Goal: Task Accomplishment & Management: Manage account settings

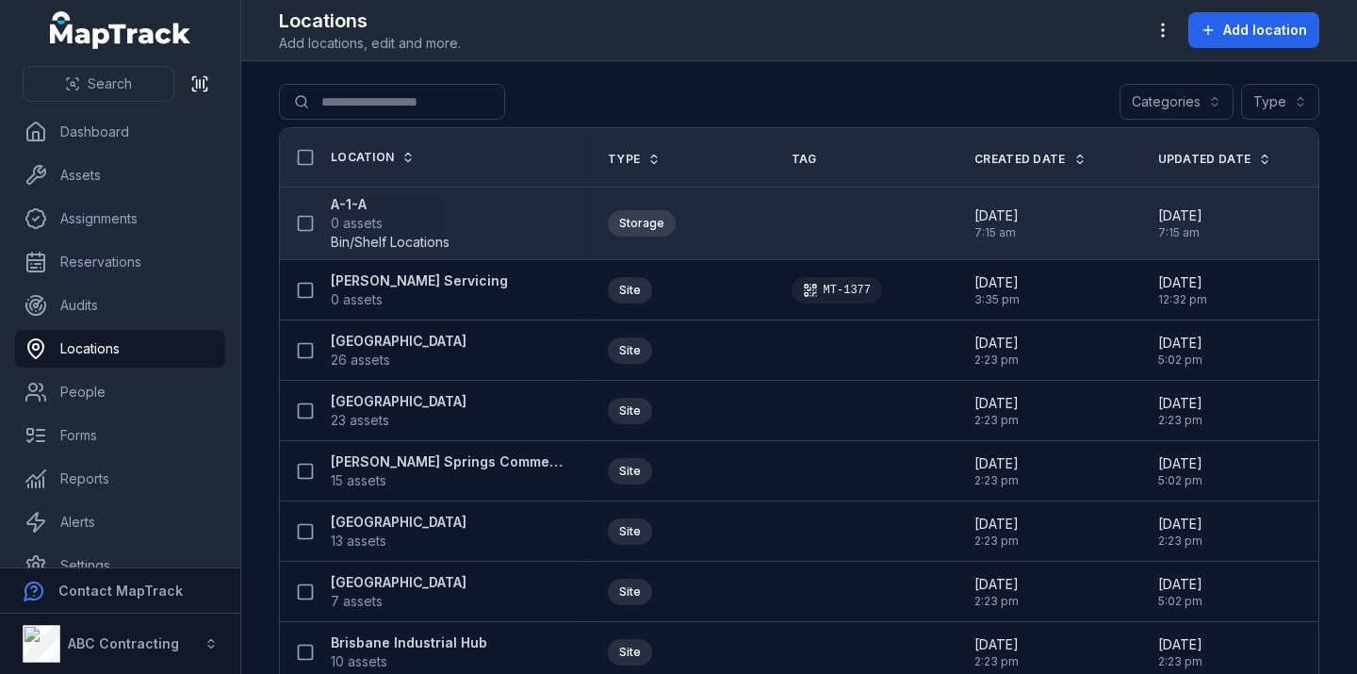
click at [370, 244] on span "Bin/Shelf Locations" at bounding box center [390, 242] width 119 height 19
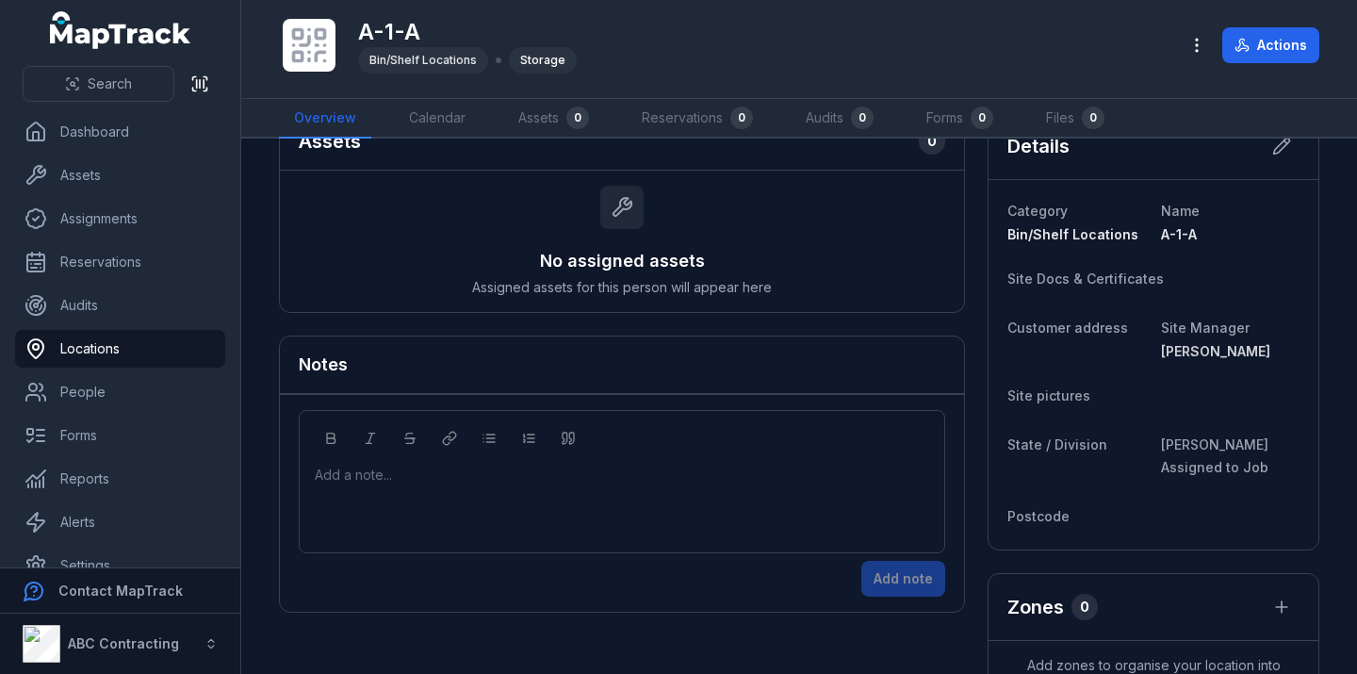
scroll to position [116, 0]
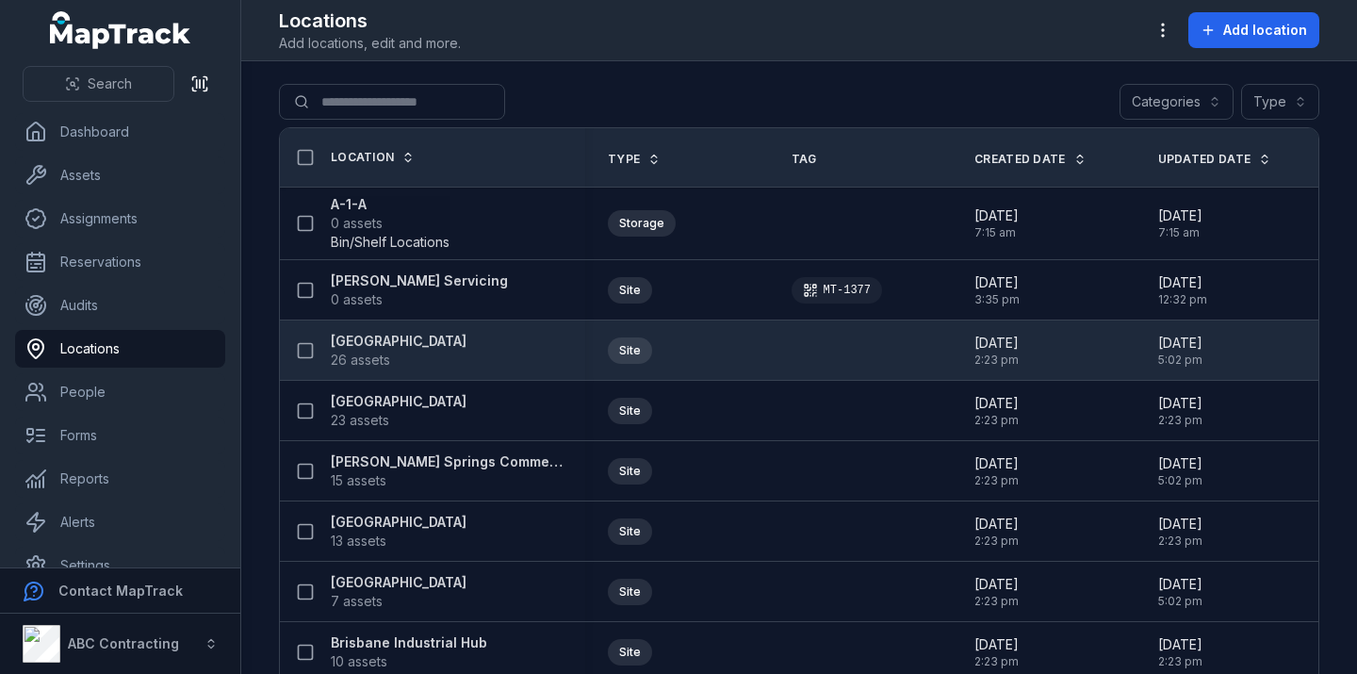
scroll to position [23, 0]
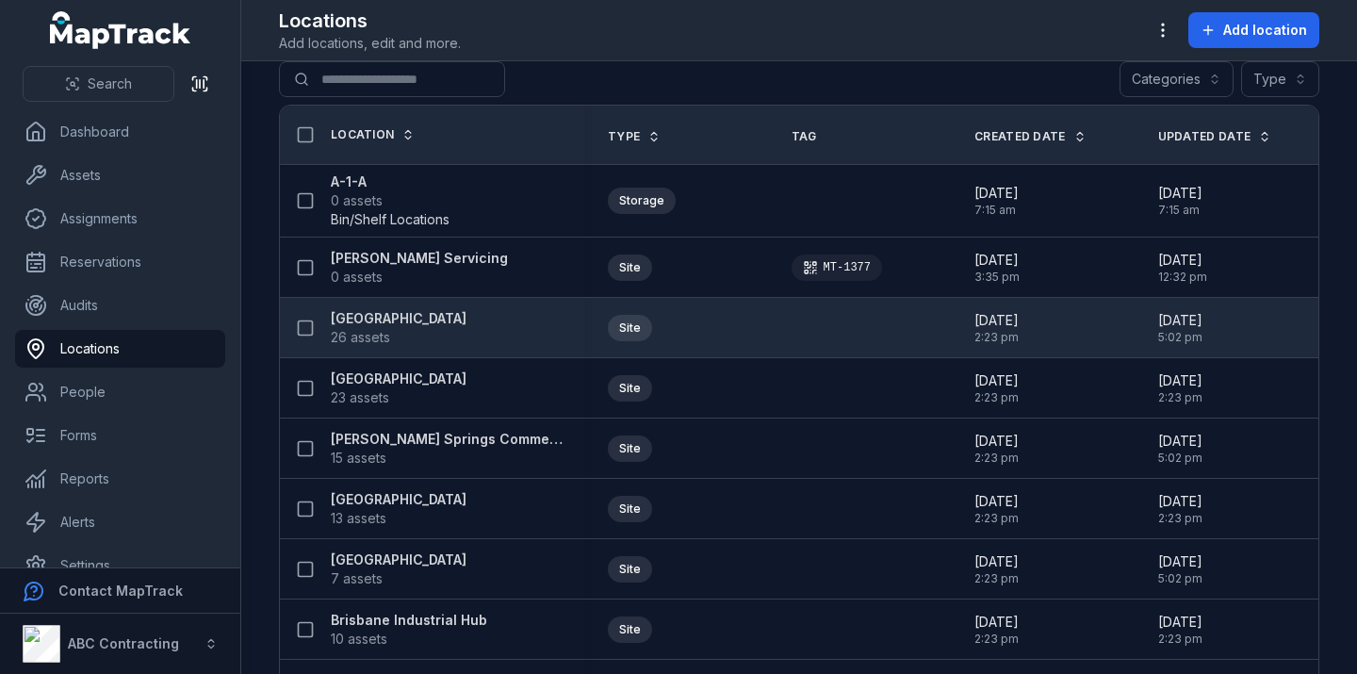
click at [421, 329] on span "26 assets" at bounding box center [399, 337] width 136 height 19
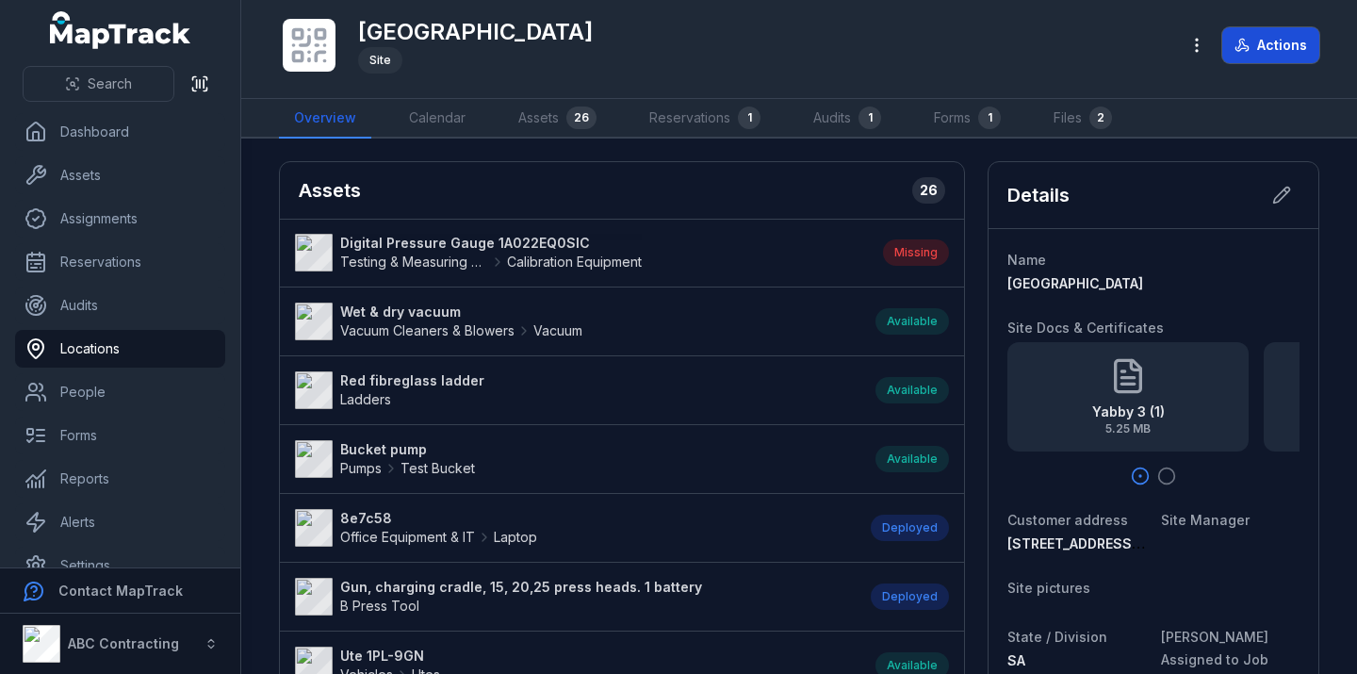
click at [1246, 36] on button "Actions" at bounding box center [1270, 45] width 97 height 36
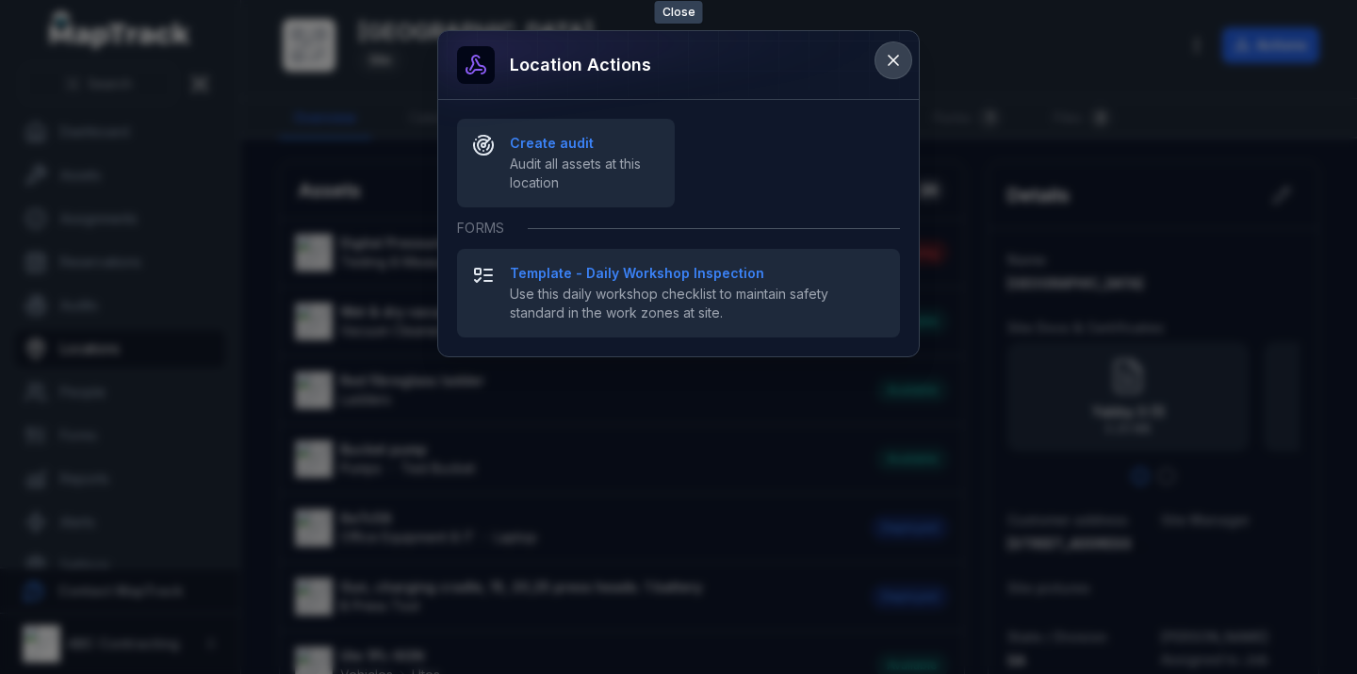
click at [889, 72] on button at bounding box center [893, 60] width 36 height 36
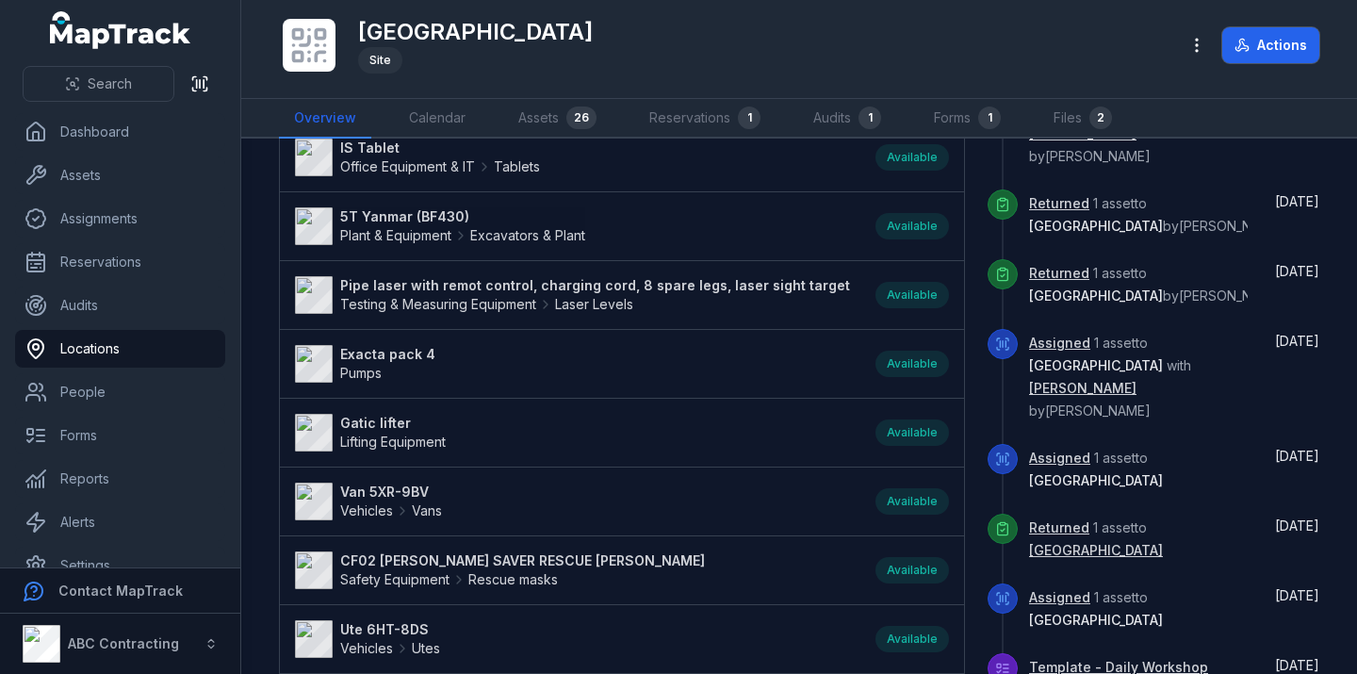
scroll to position [1625, 0]
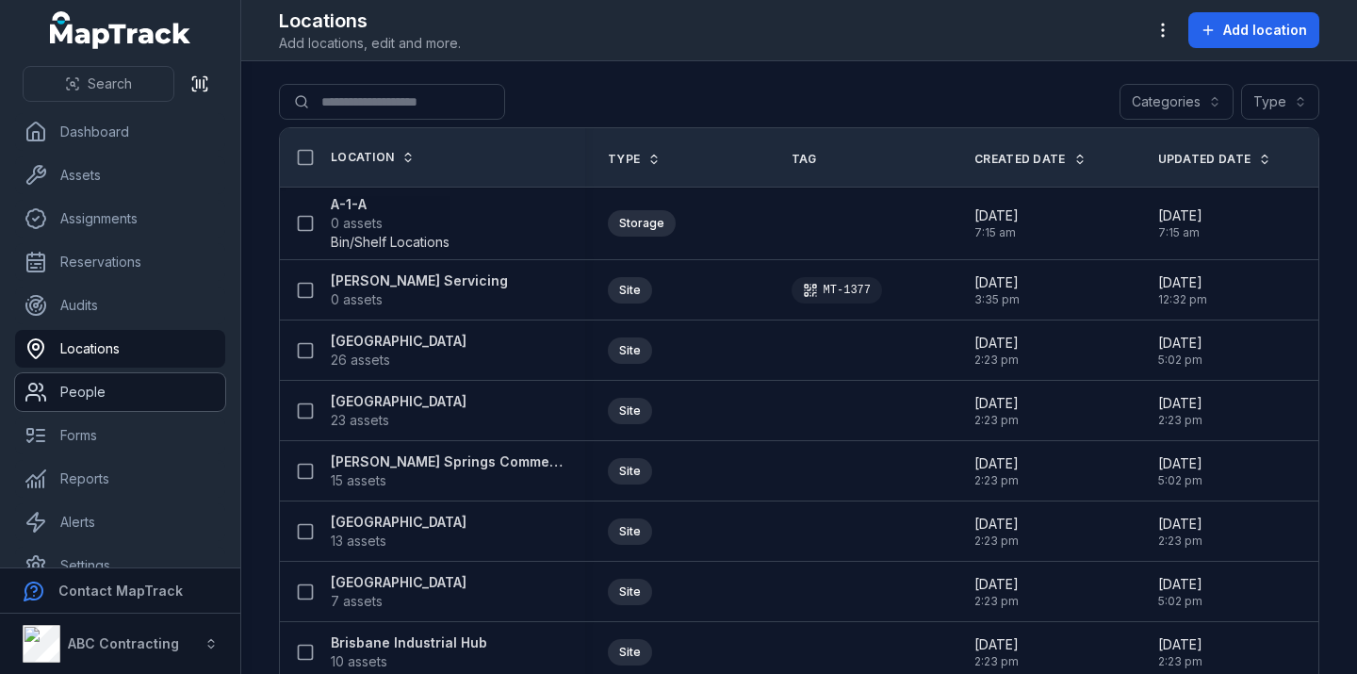
click at [155, 398] on link "People" at bounding box center [120, 392] width 210 height 38
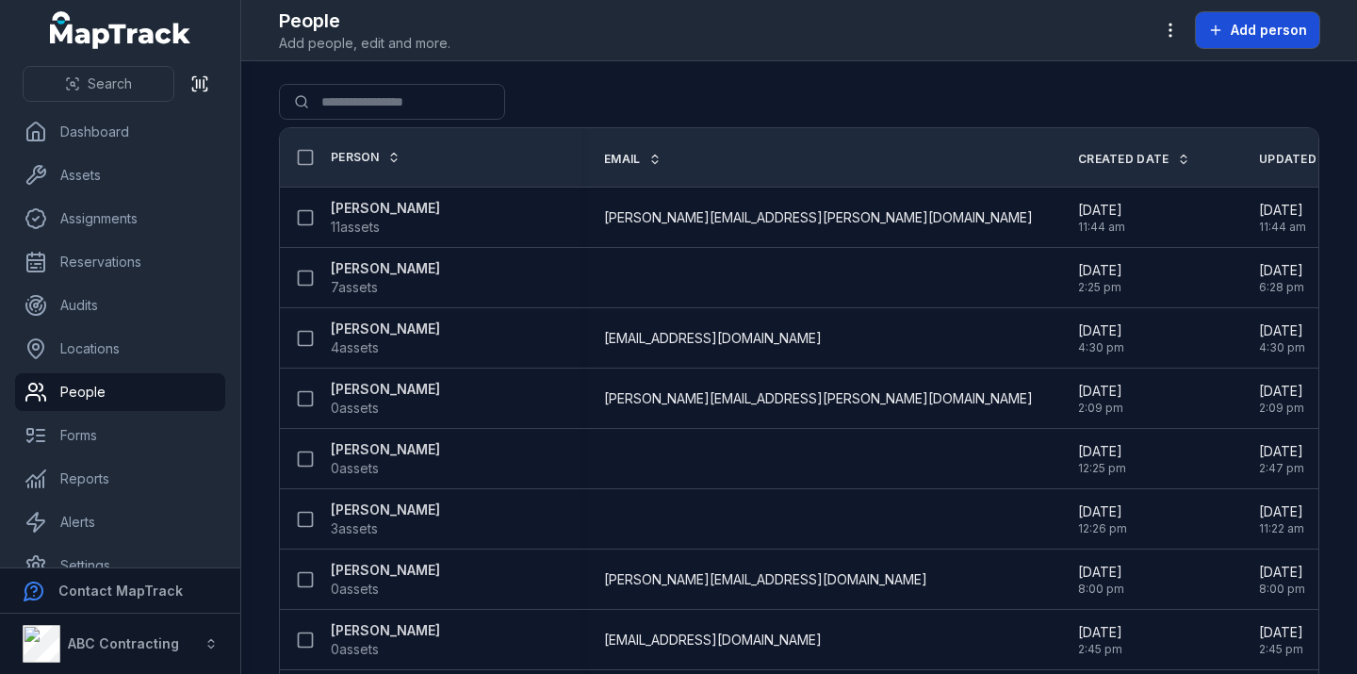
click at [1285, 19] on button "Add person" at bounding box center [1257, 30] width 123 height 36
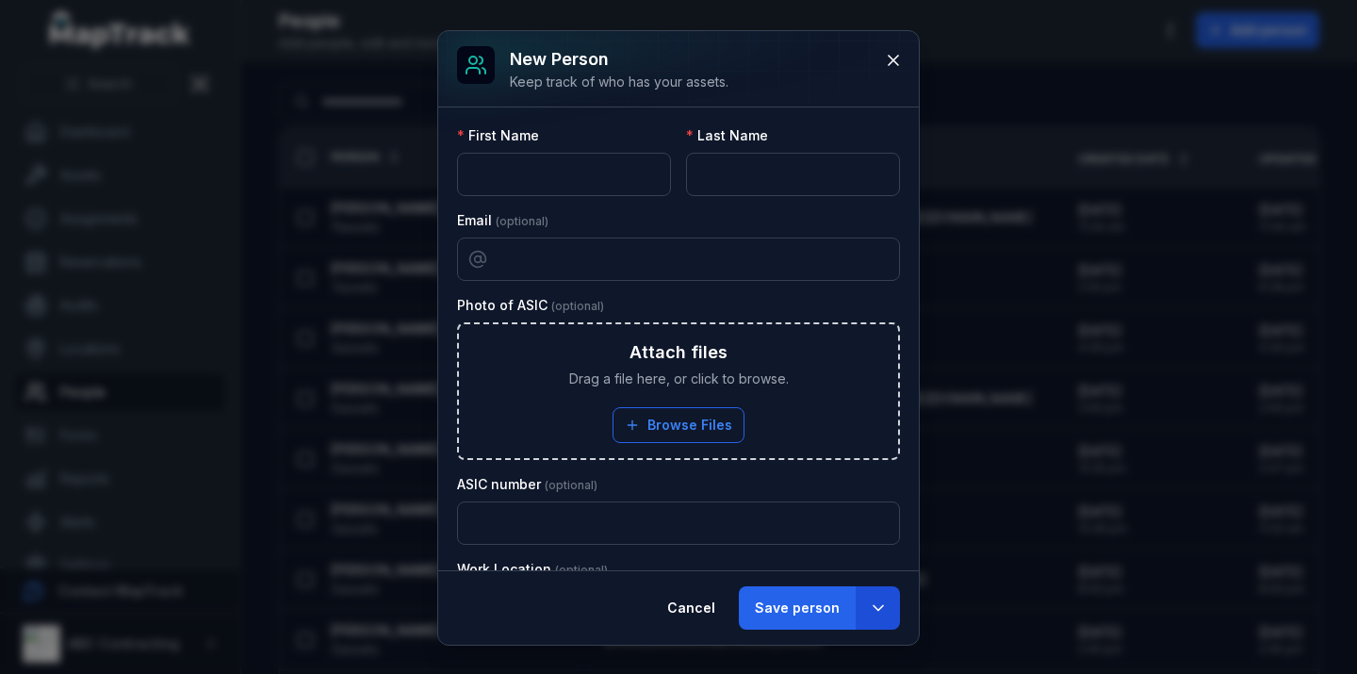
click at [886, 612] on icon "button" at bounding box center [878, 607] width 19 height 19
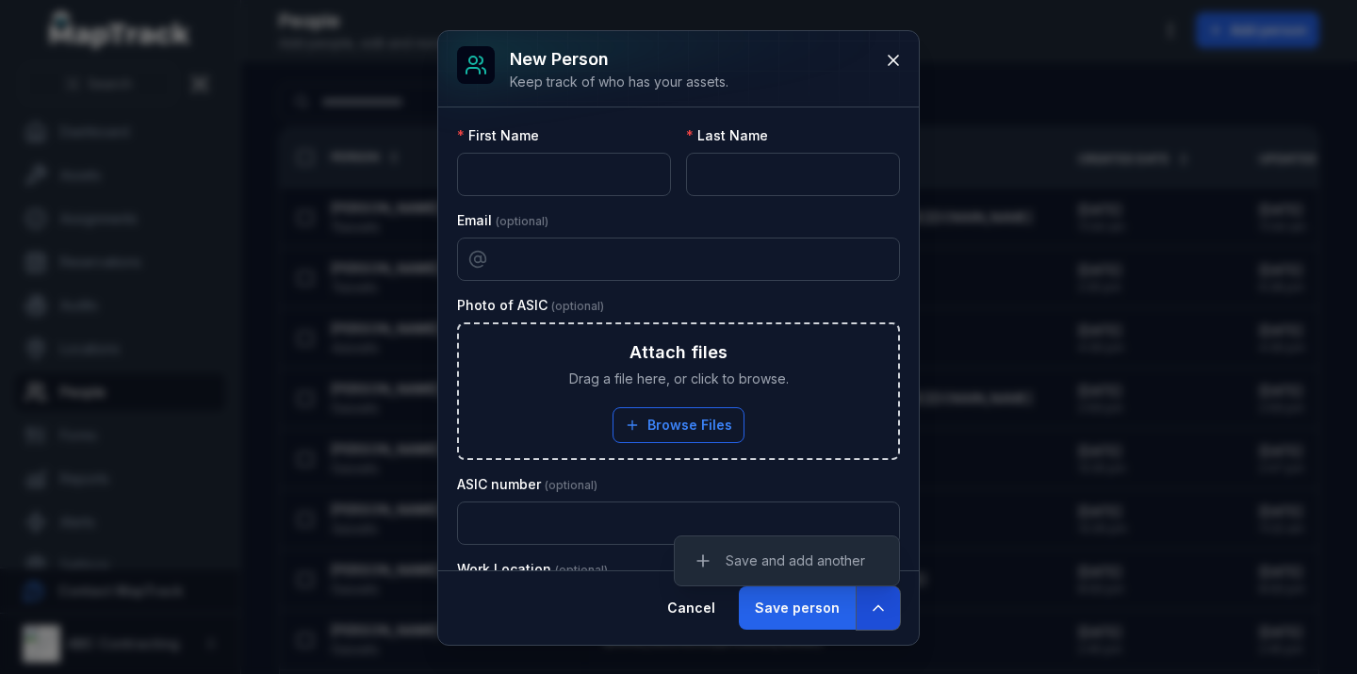
click at [886, 612] on icon "button" at bounding box center [878, 607] width 19 height 19
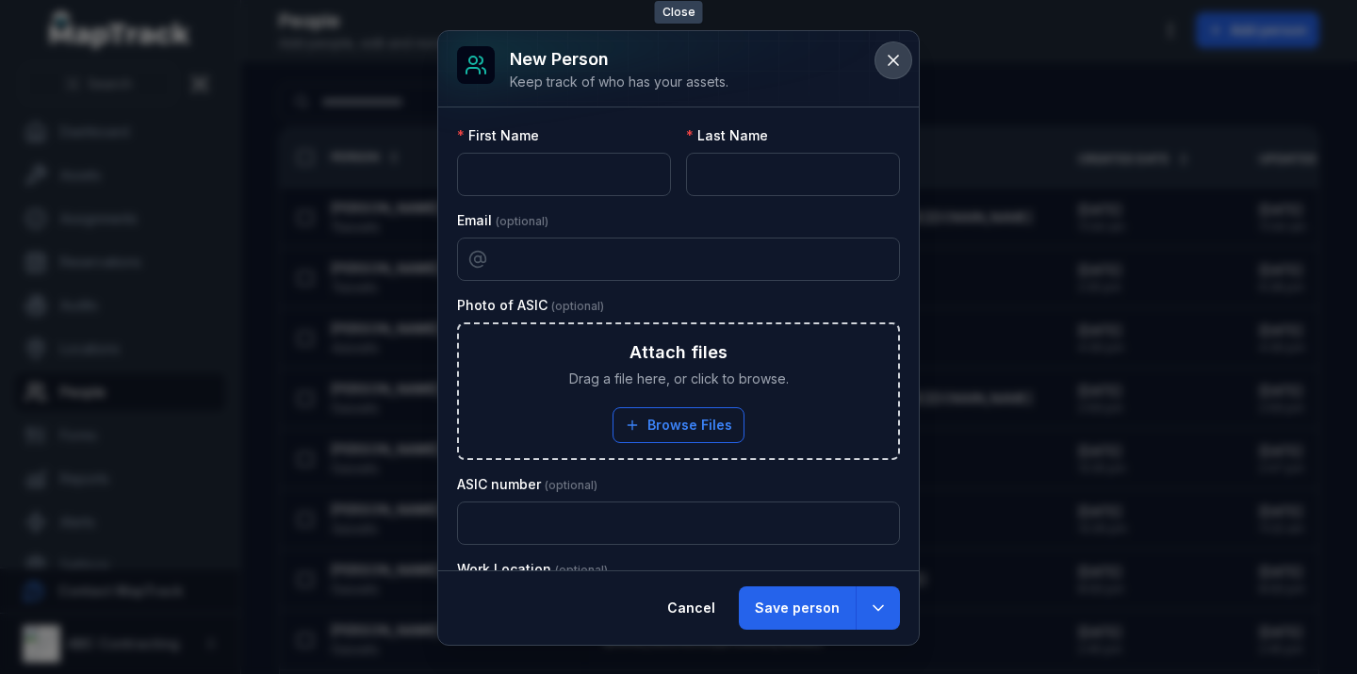
click at [898, 62] on icon at bounding box center [893, 60] width 19 height 19
